Goal: Information Seeking & Learning: Learn about a topic

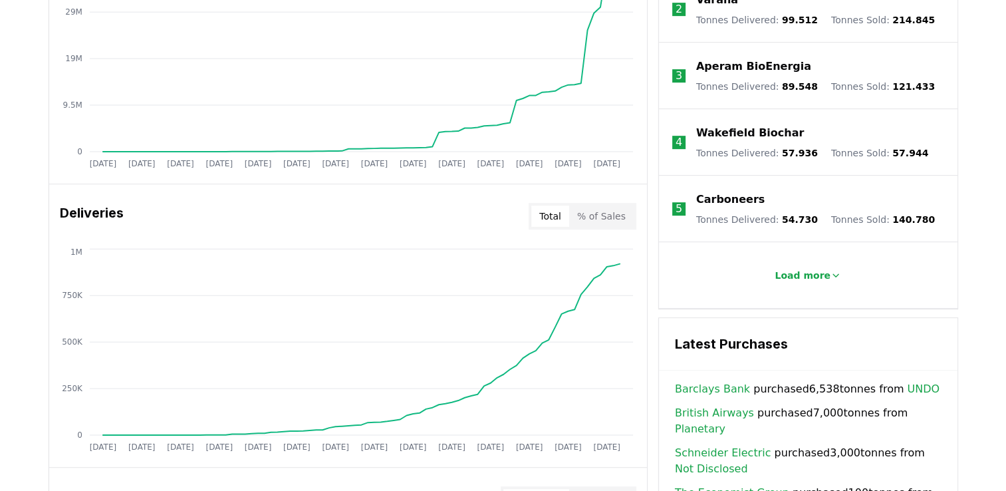
scroll to position [399, 0]
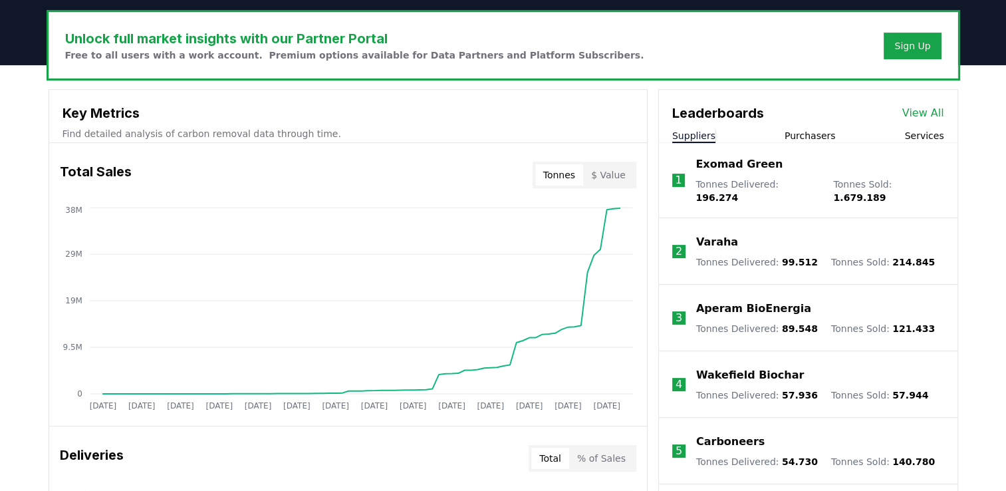
click at [921, 116] on link "View All" at bounding box center [923, 113] width 42 height 16
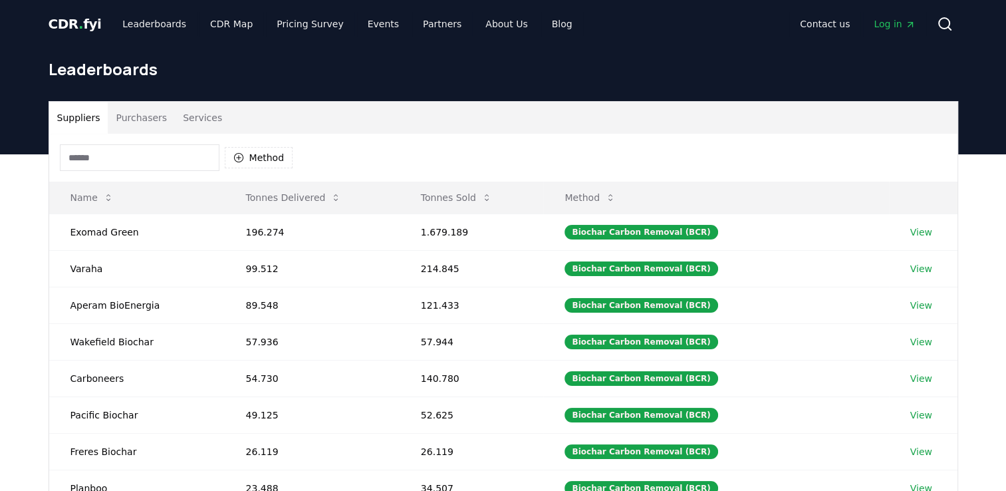
click at [154, 120] on button "Purchasers" at bounding box center [141, 118] width 67 height 32
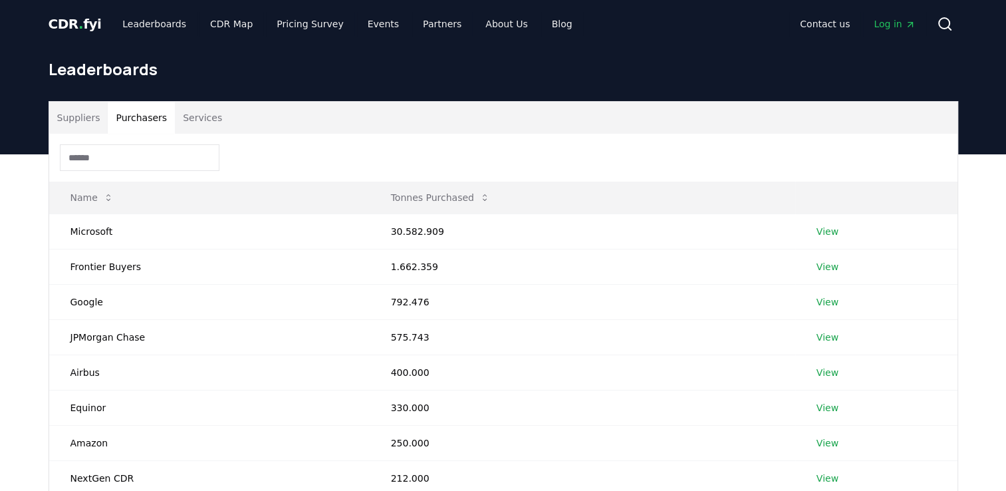
click at [104, 149] on input at bounding box center [140, 157] width 160 height 27
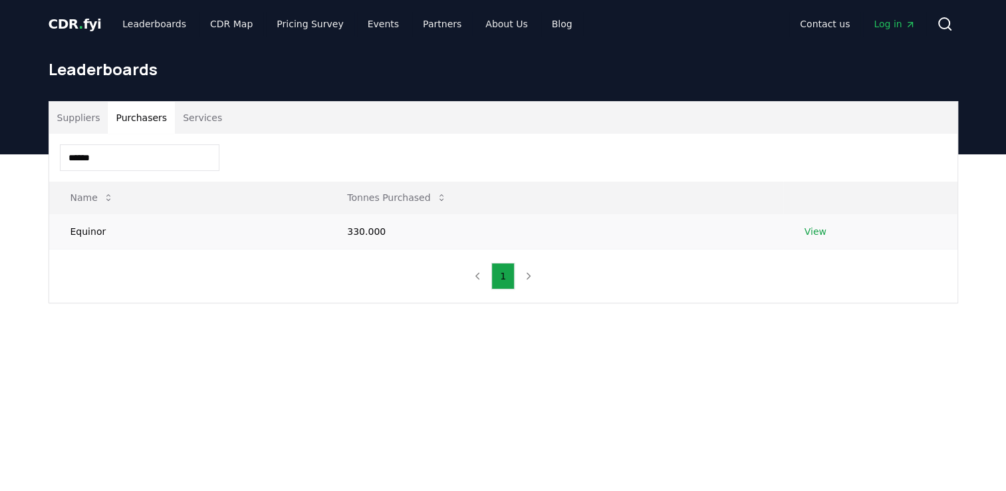
type input "******"
click at [808, 229] on link "View" at bounding box center [815, 231] width 22 height 13
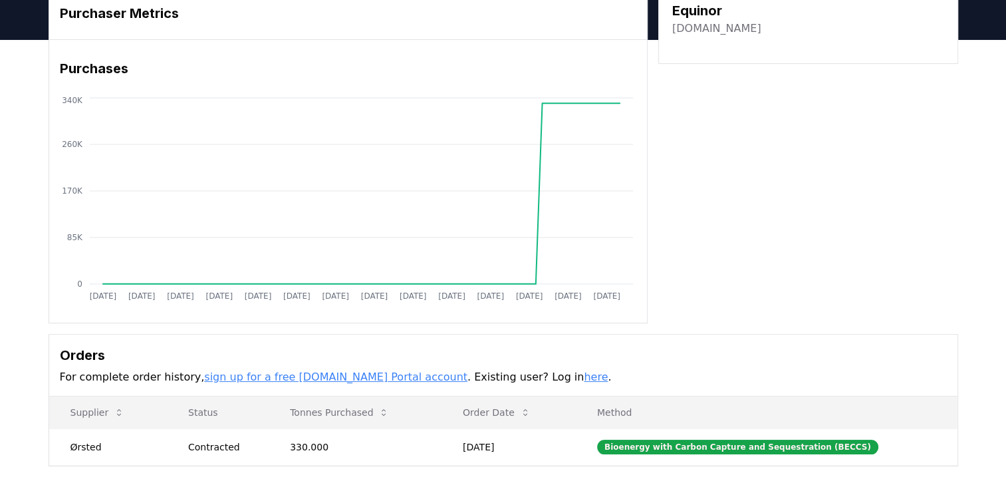
scroll to position [86, 0]
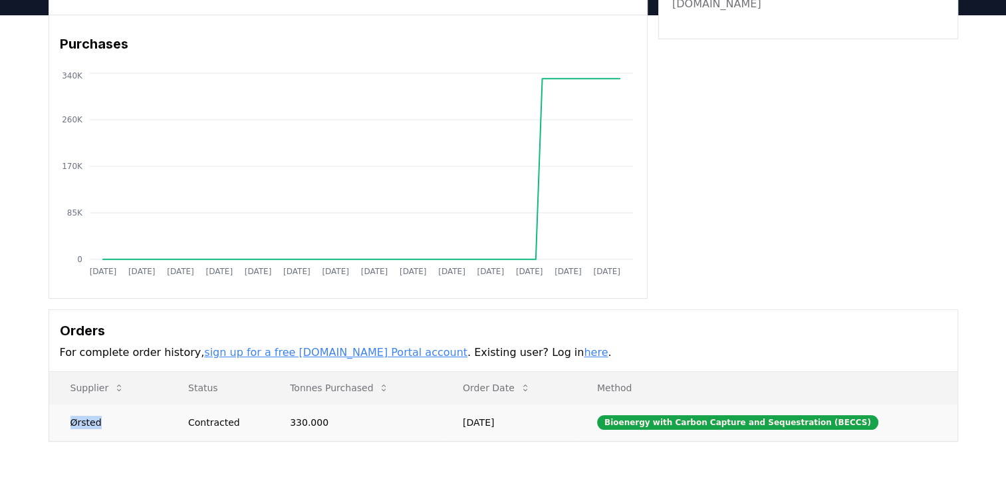
drag, startPoint x: 97, startPoint y: 420, endPoint x: 72, endPoint y: 425, distance: 25.7
click at [72, 425] on td "Ørsted" at bounding box center [108, 422] width 118 height 37
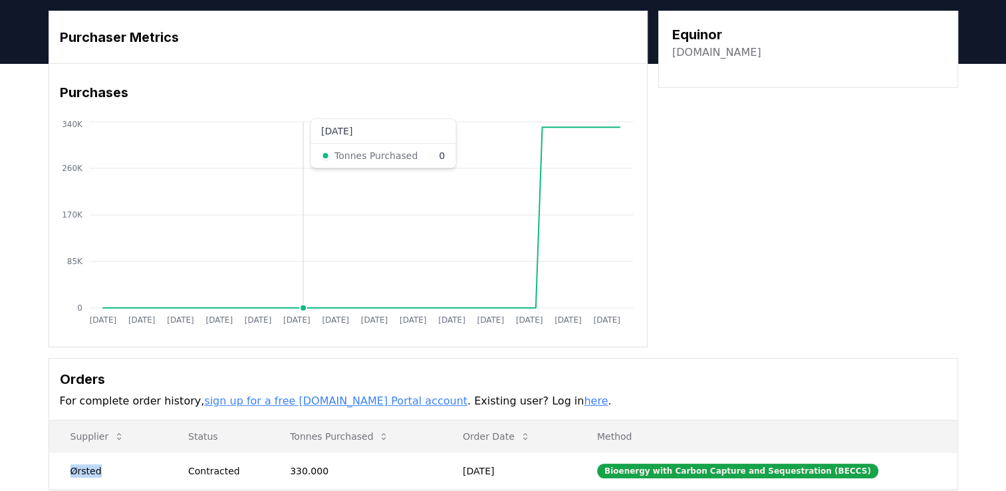
scroll to position [0, 0]
